Goal: Information Seeking & Learning: Learn about a topic

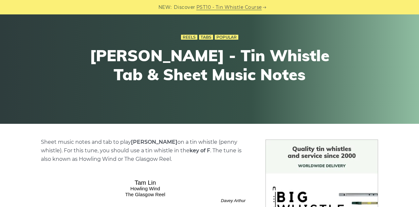
scroll to position [49, 0]
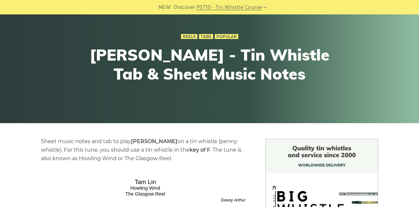
click at [207, 35] on link "Tabs" at bounding box center [206, 36] width 14 height 5
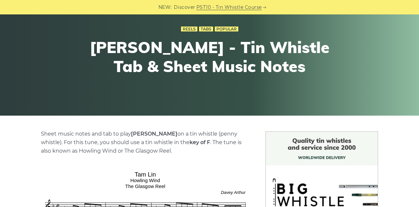
scroll to position [0, 0]
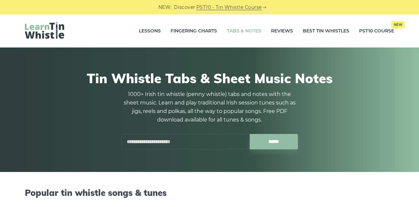
click at [192, 28] on link "Fingering Charts" at bounding box center [194, 31] width 47 height 16
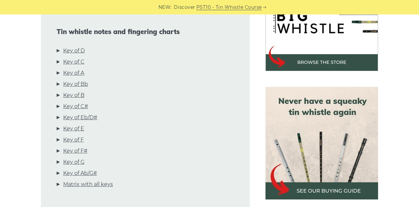
scroll to position [227, 0]
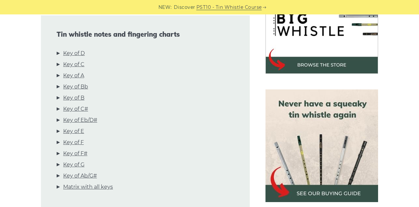
click at [73, 52] on link "Key of D" at bounding box center [74, 53] width 22 height 9
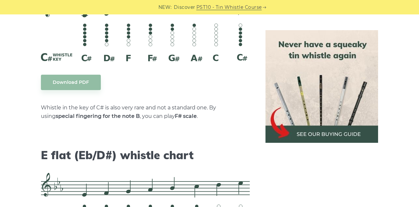
scroll to position [2477, 0]
